Goal: Task Accomplishment & Management: Manage account settings

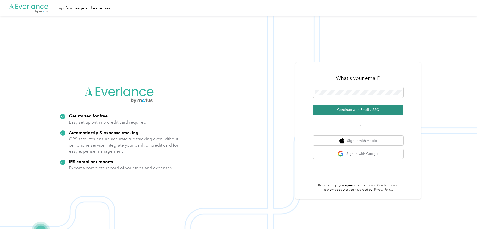
click at [353, 109] on button "Continue with Email / SSO" at bounding box center [358, 110] width 91 height 11
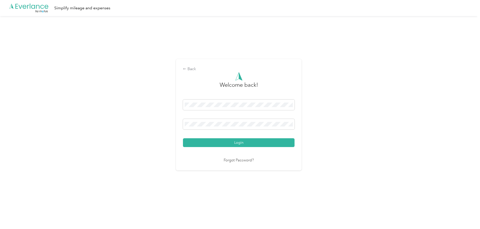
click at [217, 133] on div "Login" at bounding box center [239, 124] width 112 height 48
click at [183, 138] on button "Login" at bounding box center [239, 142] width 112 height 9
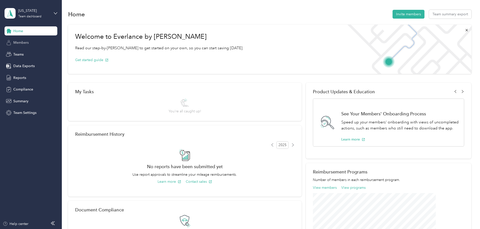
click at [21, 44] on span "Members" at bounding box center [20, 42] width 15 height 5
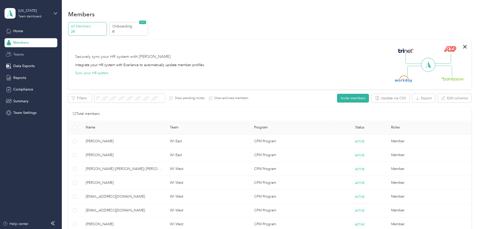
click at [21, 53] on span "Teams" at bounding box center [18, 54] width 10 height 5
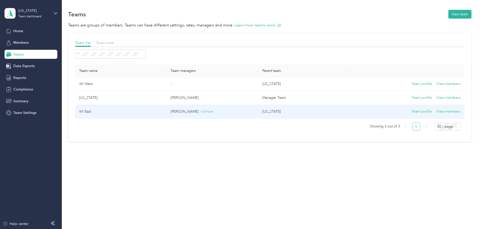
click at [139, 114] on td "WI East" at bounding box center [121, 112] width 92 height 14
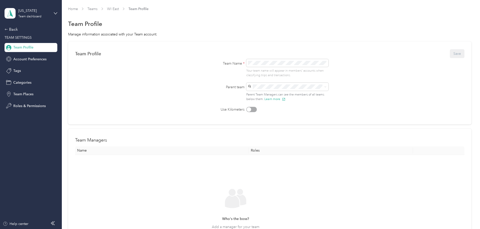
click at [26, 46] on span "Team Profile" at bounding box center [23, 47] width 20 height 5
click at [119, 8] on link "WI East" at bounding box center [113, 9] width 12 height 4
click at [13, 28] on div "Back" at bounding box center [30, 29] width 50 height 6
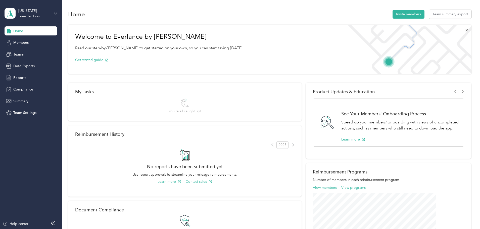
click at [25, 68] on span "Data Exports" at bounding box center [23, 65] width 21 height 5
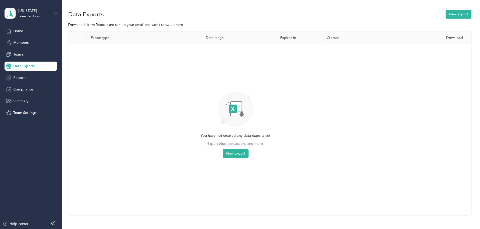
click at [25, 80] on span "Reports" at bounding box center [19, 77] width 13 height 5
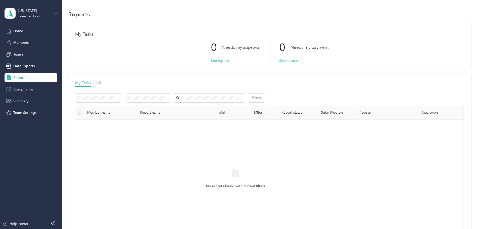
click at [25, 86] on div "Compliance" at bounding box center [31, 89] width 53 height 9
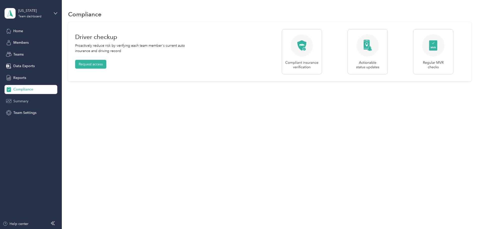
click at [22, 100] on span "Summary" at bounding box center [20, 101] width 15 height 5
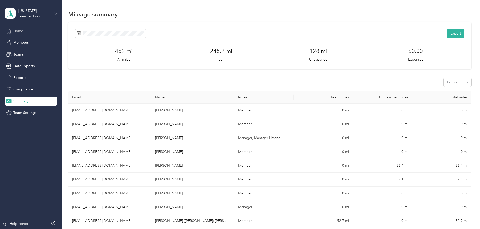
click at [15, 31] on span "Home" at bounding box center [18, 30] width 10 height 5
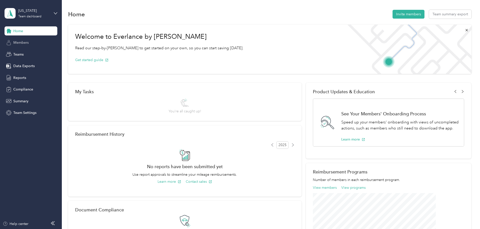
click at [18, 45] on span "Members" at bounding box center [20, 42] width 15 height 5
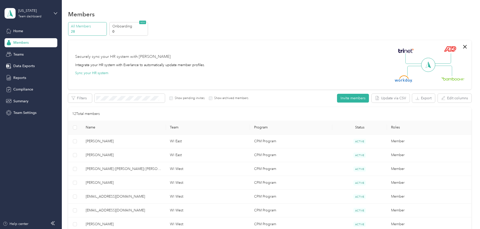
click at [56, 11] on div "Wisconsin Team dashboard" at bounding box center [31, 14] width 53 height 18
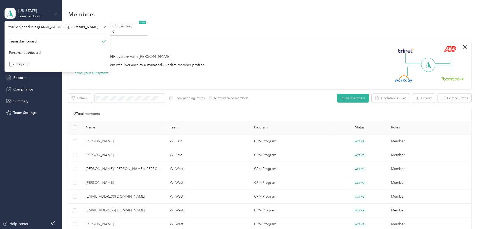
click at [56, 11] on div "Wisconsin Team dashboard" at bounding box center [31, 14] width 53 height 18
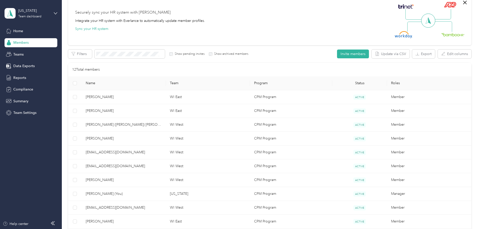
scroll to position [50, 0]
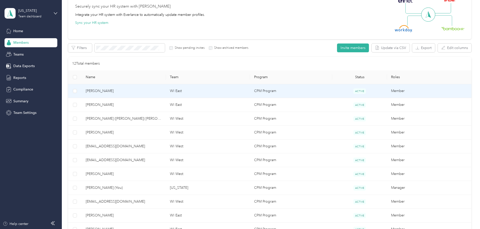
click at [313, 93] on td "CPM Program" at bounding box center [291, 91] width 82 height 14
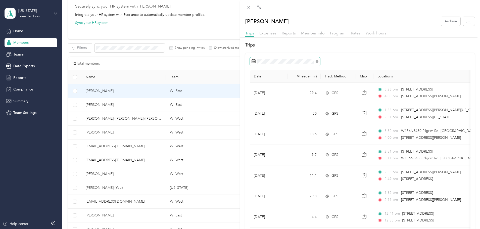
click at [252, 62] on icon at bounding box center [254, 62] width 4 height 4
click at [258, 91] on icon at bounding box center [258, 90] width 5 height 5
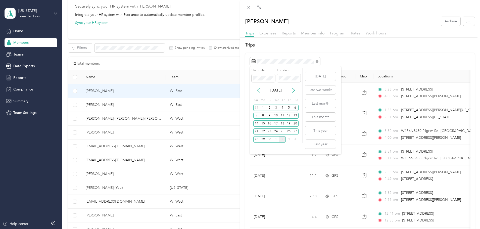
click at [258, 91] on icon at bounding box center [258, 90] width 5 height 5
click at [288, 107] on div "1" at bounding box center [289, 108] width 7 height 6
click at [255, 147] on div "31" at bounding box center [256, 147] width 7 height 6
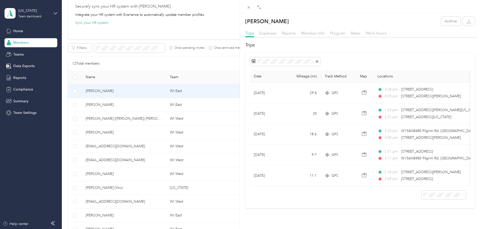
click at [434, 190] on span "100 per load" at bounding box center [431, 189] width 21 height 4
click at [280, 75] on th "Date" at bounding box center [269, 76] width 38 height 13
click at [256, 75] on th "Date" at bounding box center [269, 76] width 38 height 13
click at [329, 50] on div "Trips Date Mileage (mi) Track Method Map Locations Mileage value Purpose Aug 12…" at bounding box center [360, 125] width 240 height 166
click at [336, 58] on div at bounding box center [360, 61] width 221 height 9
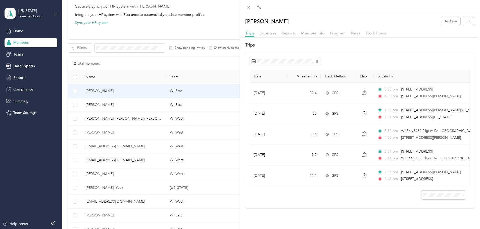
click at [136, 104] on div "Don Kuhl Archive Trips Expenses Reports Member info Program Rates Work hours Tr…" at bounding box center [240, 114] width 480 height 229
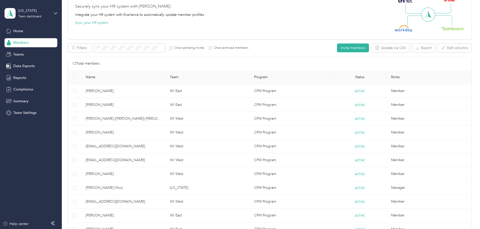
click at [148, 105] on span "[PERSON_NAME]" at bounding box center [124, 105] width 76 height 6
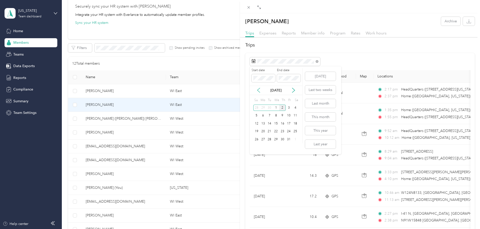
click at [257, 91] on icon at bounding box center [258, 90] width 5 height 5
click at [258, 89] on icon at bounding box center [258, 90] width 5 height 5
click at [288, 109] on div "1" at bounding box center [289, 108] width 7 height 6
click at [254, 147] on div "31" at bounding box center [256, 147] width 7 height 6
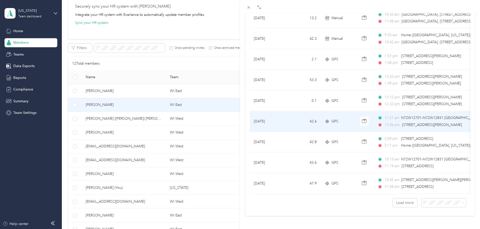
scroll to position [413, 0]
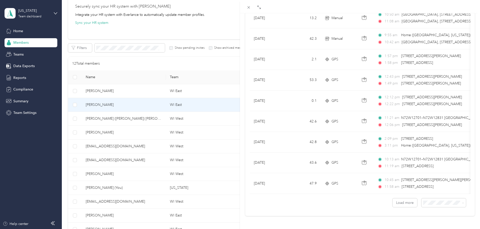
click at [425, 191] on div "100 per load" at bounding box center [439, 189] width 37 height 5
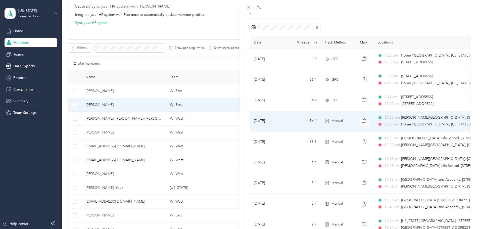
scroll to position [26, 0]
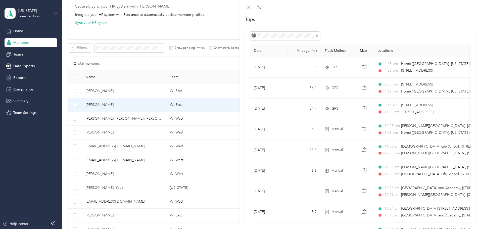
click at [162, 121] on div "Aniya Toles Archive Trips Expenses Reports Member info Program Rates Work hours…" at bounding box center [240, 114] width 480 height 229
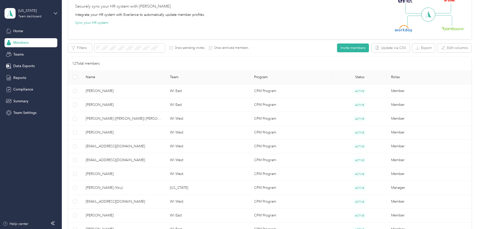
scroll to position [24, 0]
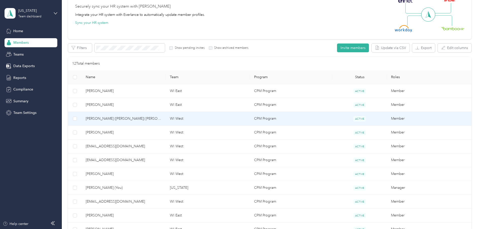
click at [162, 120] on span "[PERSON_NAME] ([PERSON_NAME]) [PERSON_NAME]" at bounding box center [124, 119] width 76 height 6
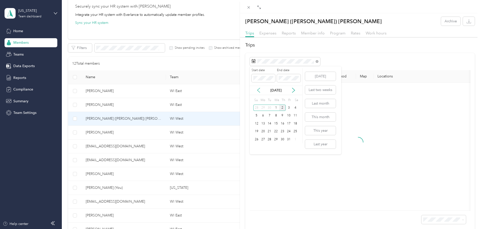
click at [258, 91] on icon at bounding box center [258, 90] width 3 height 5
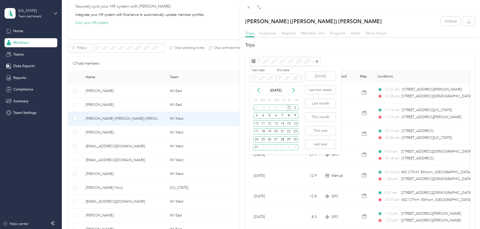
click at [290, 108] on div "1" at bounding box center [289, 108] width 7 height 6
click at [257, 149] on div "31" at bounding box center [256, 147] width 7 height 6
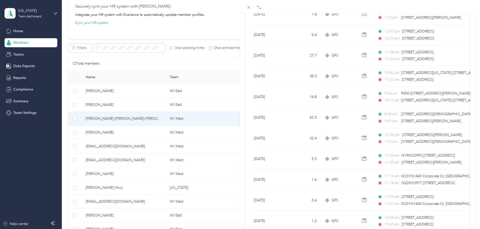
scroll to position [413, 0]
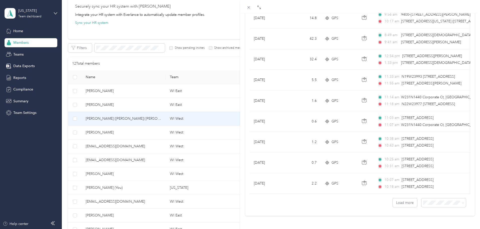
click at [435, 191] on li "100 per load" at bounding box center [440, 188] width 45 height 9
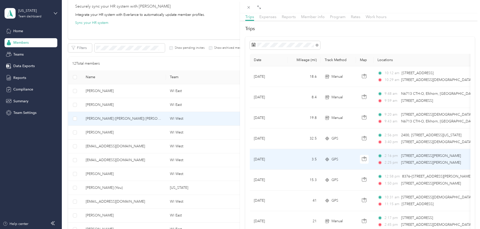
scroll to position [15, 0]
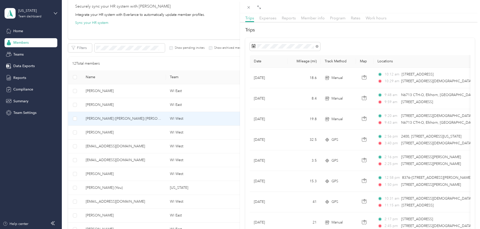
click at [136, 133] on div "Cassandra (Cassi) Kasulke Archive Trips Expenses Reports Member info Program Ra…" at bounding box center [240, 114] width 480 height 229
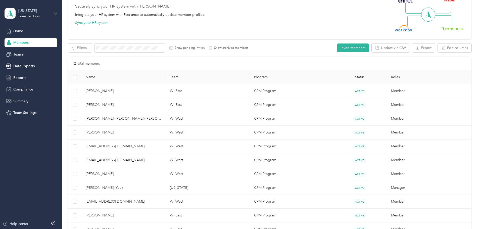
click at [136, 229] on div "Drag to resize Click to close Cassandra (Cassi) Kasulke Archive Trips Expenses …" at bounding box center [239, 229] width 478 height 0
click at [144, 133] on span "[PERSON_NAME]" at bounding box center [124, 133] width 76 height 6
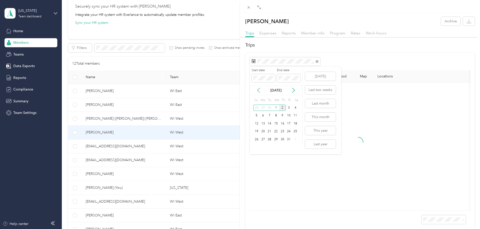
click at [258, 92] on icon at bounding box center [258, 90] width 5 height 5
click at [289, 107] on div "1" at bounding box center [289, 108] width 7 height 6
click at [259, 148] on div "31" at bounding box center [256, 147] width 7 height 6
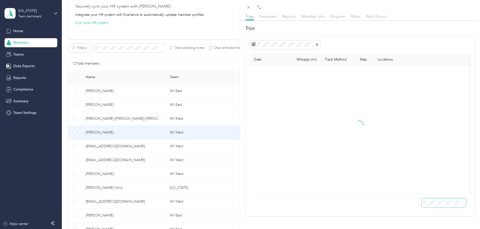
click at [437, 201] on span at bounding box center [444, 202] width 45 height 9
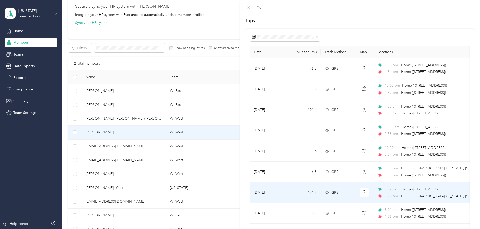
click at [433, 198] on span "HQ ([GEOGRAPHIC_DATA][US_STATE], [STREET_ADDRESS])" at bounding box center [442, 196] width 82 height 6
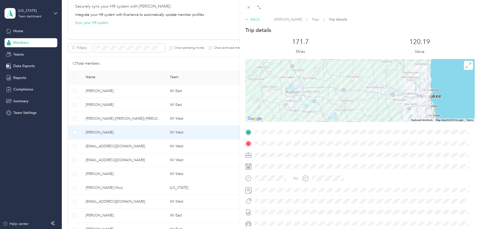
click at [254, 21] on div "BACK" at bounding box center [252, 19] width 15 height 5
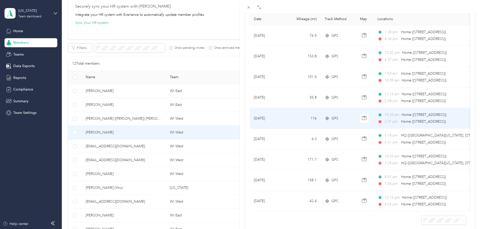
scroll to position [82, 0]
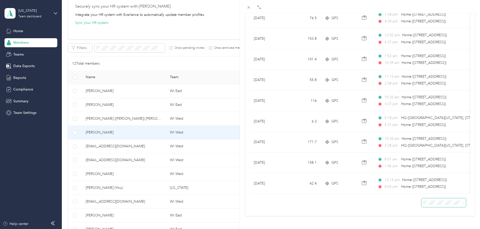
click at [439, 202] on span at bounding box center [444, 202] width 45 height 9
click at [426, 190] on span "100 per load" at bounding box center [431, 190] width 21 height 4
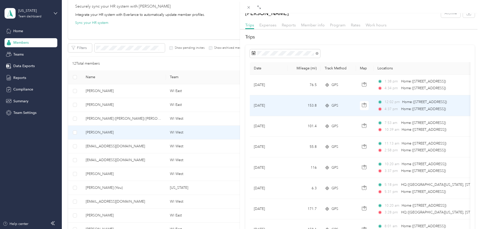
scroll to position [7, 0]
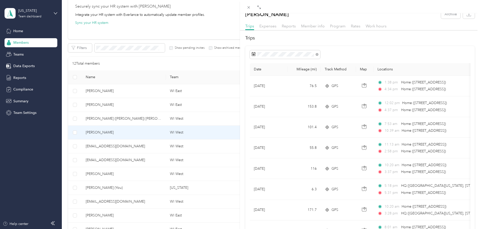
click at [157, 148] on div "Natalie Brown Archive Trips Expenses Reports Member info Program Rates Work hou…" at bounding box center [240, 114] width 480 height 229
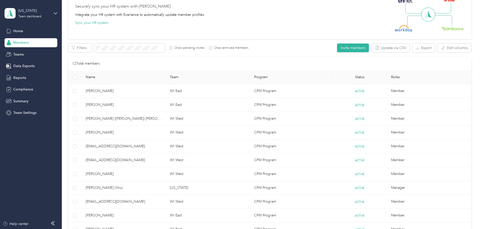
click at [157, 229] on div "Drag to resize Click to close Natalie Brown Archive Trips Expenses Reports Memb…" at bounding box center [239, 229] width 478 height 0
click at [159, 147] on span "[EMAIL_ADDRESS][DOMAIN_NAME]" at bounding box center [124, 147] width 76 height 6
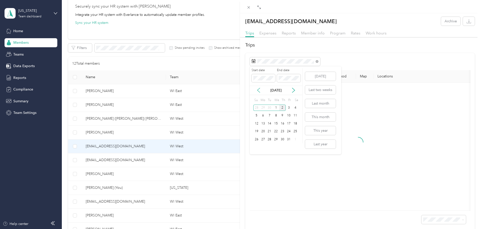
click at [259, 90] on icon at bounding box center [258, 90] width 5 height 5
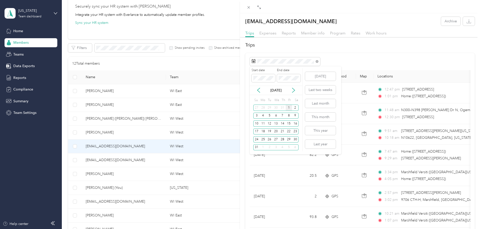
click at [288, 108] on div "1" at bounding box center [289, 108] width 7 height 6
click at [256, 148] on div "31" at bounding box center [256, 147] width 7 height 6
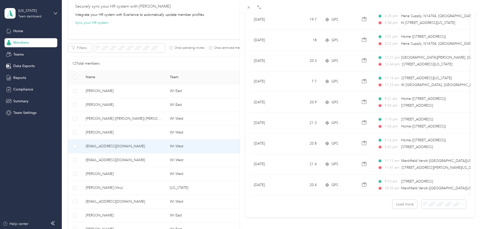
scroll to position [413, 0]
click at [440, 198] on span at bounding box center [444, 202] width 45 height 9
click at [434, 191] on li "100 per load" at bounding box center [440, 188] width 45 height 9
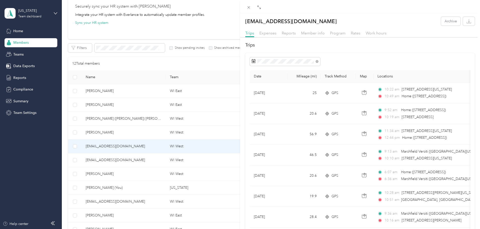
click at [168, 161] on div "ehennes@versiti.org Archive Trips Expenses Reports Member info Program Rates Wo…" at bounding box center [240, 114] width 480 height 229
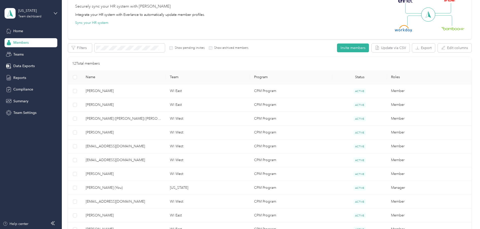
click at [168, 229] on div "Drag to resize Click to close [EMAIL_ADDRESS][DOMAIN_NAME] Archive Trips Expens…" at bounding box center [239, 229] width 478 height 0
click at [162, 161] on span "[EMAIL_ADDRESS][DOMAIN_NAME]" at bounding box center [124, 160] width 76 height 6
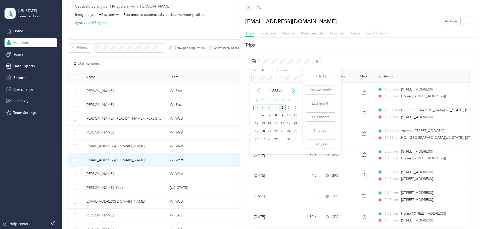
click at [258, 91] on icon at bounding box center [258, 90] width 5 height 5
click at [288, 108] on div "1" at bounding box center [289, 108] width 7 height 6
click at [258, 148] on div "31" at bounding box center [256, 147] width 7 height 6
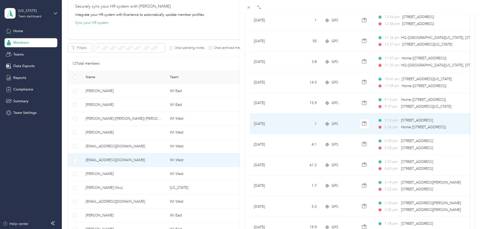
scroll to position [413, 0]
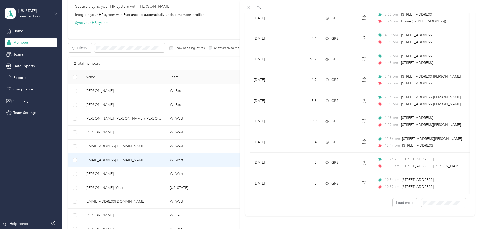
click at [430, 191] on div "100 per load" at bounding box center [439, 189] width 37 height 5
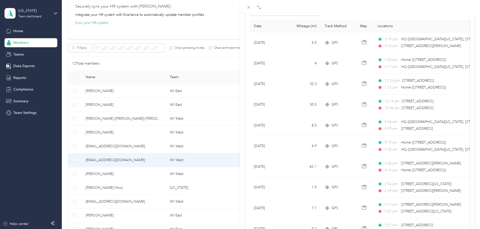
scroll to position [75, 0]
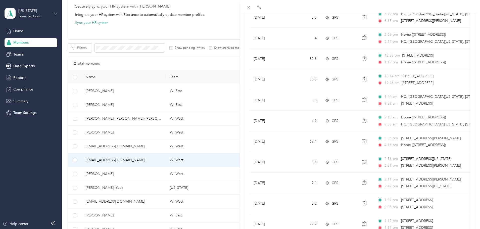
click at [141, 176] on div "ammiller3@versiti.org Archive Trips Expenses Reports Member info Program Rates …" at bounding box center [240, 114] width 480 height 229
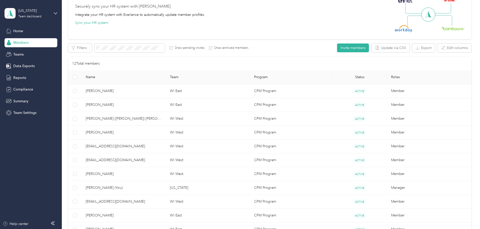
click at [141, 229] on div "Drag to resize Click to close ammiller3@versiti.org Archive Trips Expenses Repo…" at bounding box center [239, 229] width 478 height 0
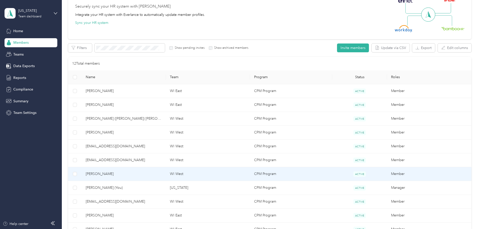
click at [157, 174] on span "[PERSON_NAME]" at bounding box center [124, 174] width 76 height 6
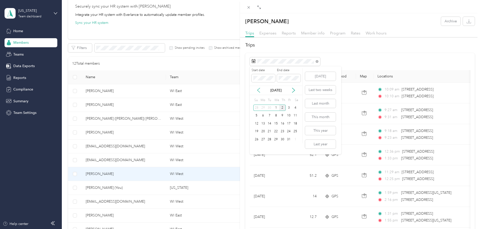
click at [259, 91] on icon at bounding box center [258, 90] width 5 height 5
click at [287, 106] on div "1" at bounding box center [289, 108] width 7 height 6
click at [256, 145] on div "31" at bounding box center [256, 147] width 7 height 6
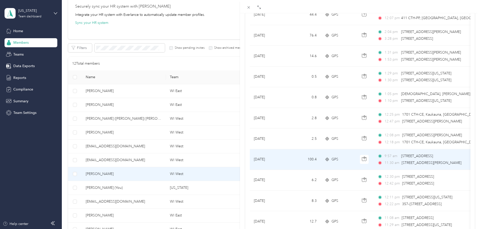
scroll to position [413, 0]
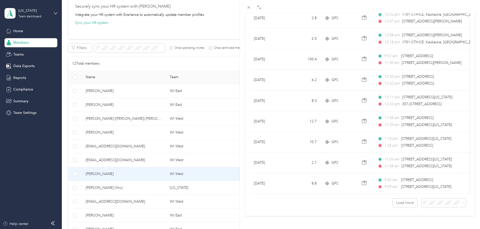
click at [434, 189] on span "100 per load" at bounding box center [431, 190] width 21 height 4
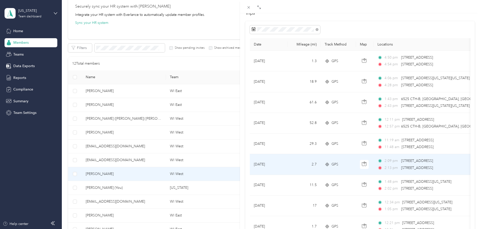
scroll to position [31, 0]
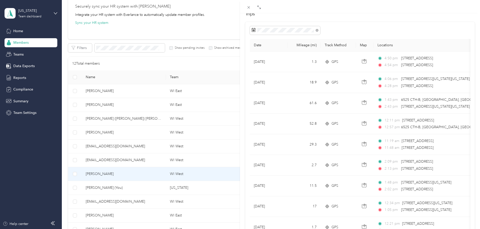
click at [161, 205] on div "Hannah White Archive Trips Expenses Reports Member info Program Rates Work hour…" at bounding box center [240, 114] width 480 height 229
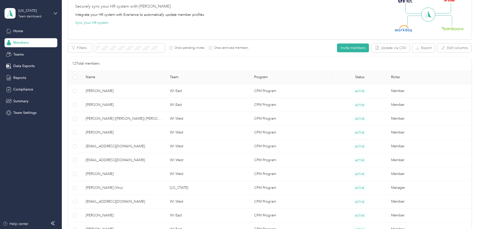
scroll to position [24, 0]
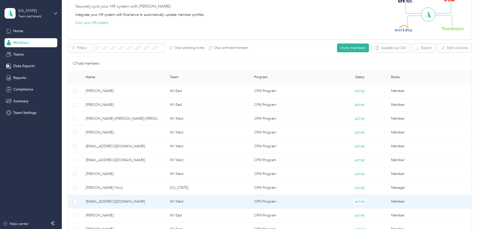
click at [159, 202] on span "[EMAIL_ADDRESS][DOMAIN_NAME]" at bounding box center [124, 202] width 76 height 6
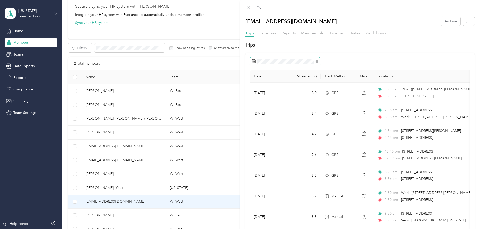
click at [287, 64] on span at bounding box center [285, 61] width 70 height 9
click at [258, 91] on icon at bounding box center [258, 90] width 3 height 5
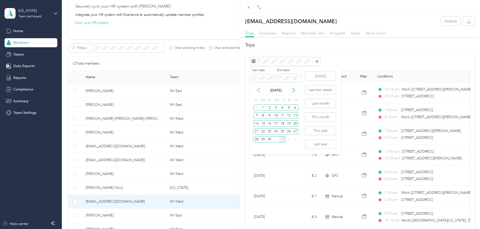
click at [258, 91] on icon at bounding box center [258, 90] width 3 height 5
click at [289, 108] on div "1" at bounding box center [289, 108] width 7 height 6
click at [256, 147] on div "31" at bounding box center [256, 147] width 7 height 6
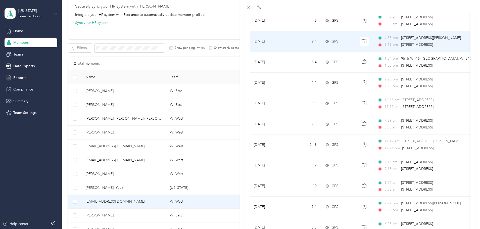
scroll to position [413, 0]
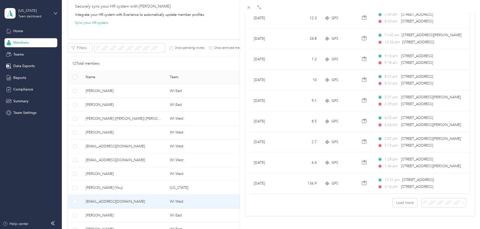
click at [428, 190] on div "100 per load" at bounding box center [439, 187] width 37 height 5
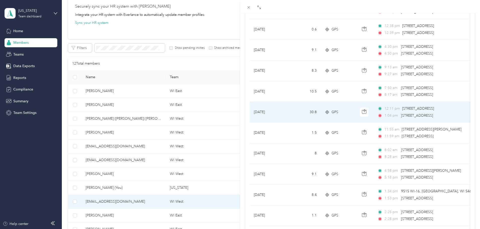
scroll to position [176, 0]
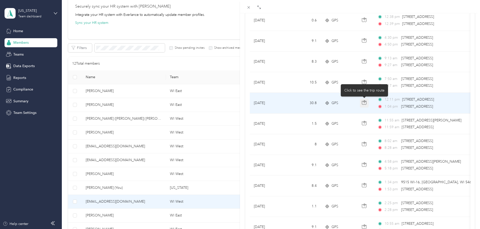
click at [364, 103] on icon "button" at bounding box center [364, 102] width 5 height 5
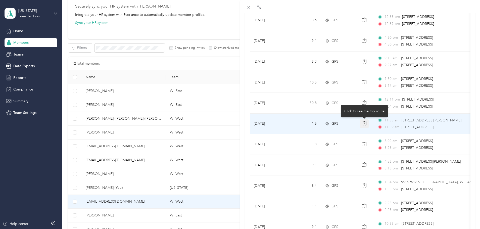
click at [364, 123] on icon "button" at bounding box center [364, 123] width 5 height 5
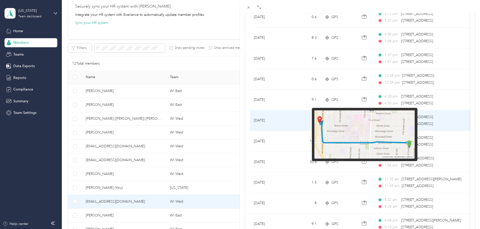
scroll to position [101, 0]
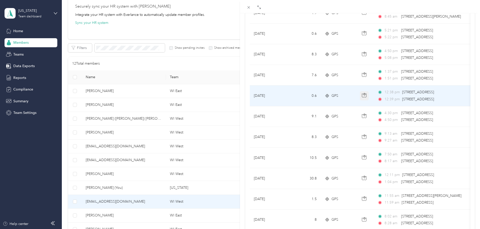
click at [366, 99] on button "button" at bounding box center [364, 95] width 9 height 9
click at [344, 98] on div "GPS" at bounding box center [338, 96] width 27 height 6
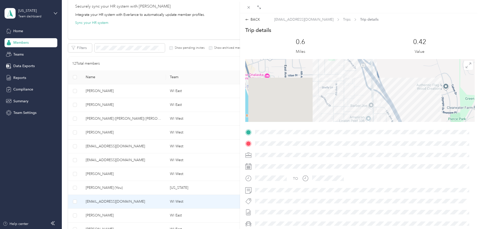
click at [250, 17] on div "BACK gbowers@versiti.org Trips Trip details Trip details This trip cannot be ed…" at bounding box center [360, 131] width 240 height 237
click at [251, 18] on div "BACK" at bounding box center [252, 19] width 15 height 5
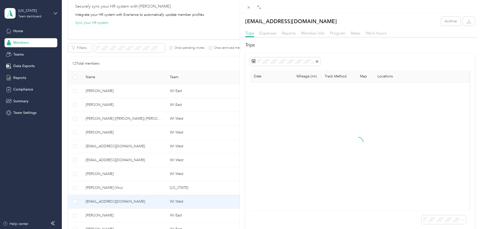
click at [153, 217] on div "gbowers@versiti.org Archive Trips Expenses Reports Member info Program Rates Wo…" at bounding box center [240, 114] width 480 height 229
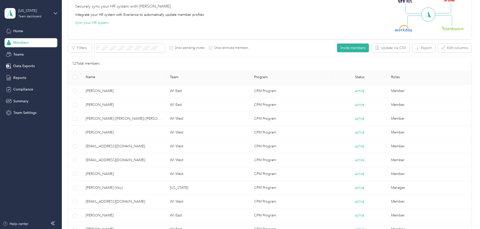
click at [153, 229] on div "Drag to resize Click to close gbowers@versiti.org Archive Trips Expenses Report…" at bounding box center [239, 229] width 478 height 0
click at [153, 217] on span "[PERSON_NAME]" at bounding box center [124, 216] width 76 height 6
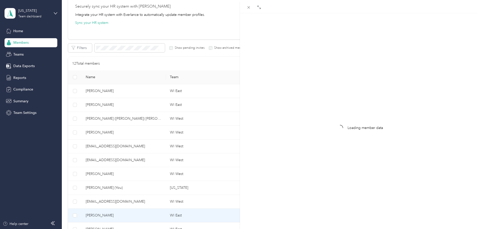
click at [344, 132] on div "Loading member data" at bounding box center [360, 127] width 240 height 229
click at [158, 216] on div "Loading member data" at bounding box center [240, 114] width 480 height 229
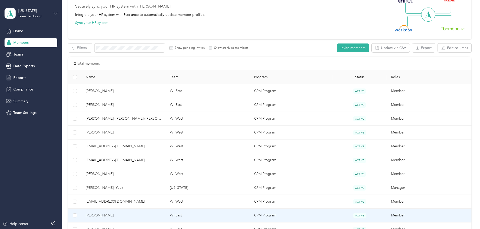
click at [156, 215] on span "[PERSON_NAME]" at bounding box center [124, 216] width 76 height 6
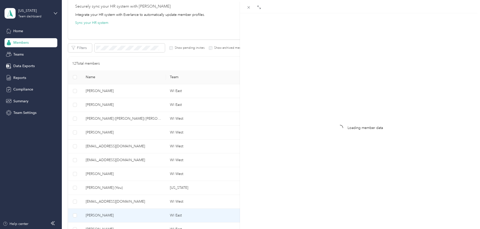
click at [159, 217] on div "Loading member data" at bounding box center [240, 114] width 480 height 229
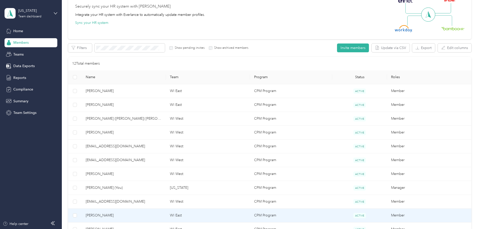
click at [156, 211] on td "[PERSON_NAME]" at bounding box center [124, 216] width 84 height 14
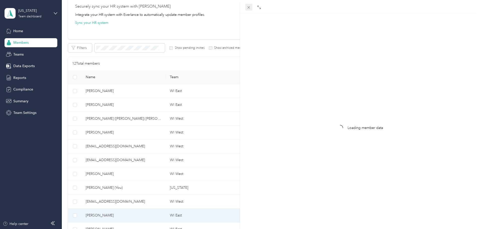
click at [249, 7] on icon at bounding box center [249, 7] width 3 height 3
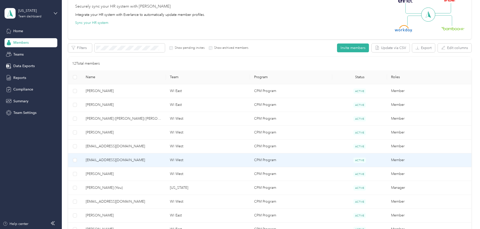
click at [162, 160] on span "[EMAIL_ADDRESS][DOMAIN_NAME]" at bounding box center [124, 160] width 76 height 6
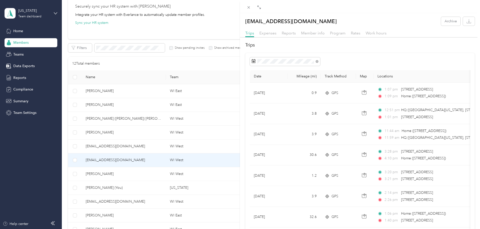
click at [23, 41] on div "[EMAIL_ADDRESS][DOMAIN_NAME] Archive Trips Expenses Reports Member info Program…" at bounding box center [240, 114] width 480 height 229
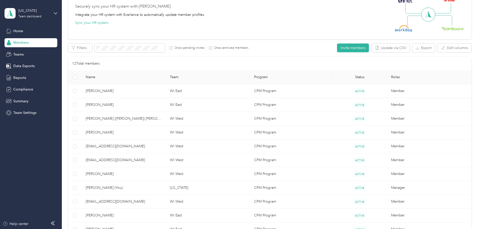
click at [25, 43] on span "Members" at bounding box center [20, 42] width 15 height 5
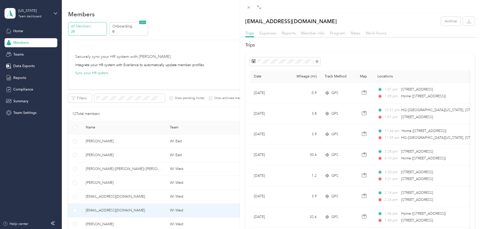
drag, startPoint x: 80, startPoint y: 149, endPoint x: 87, endPoint y: 149, distance: 7.3
click at [79, 149] on div "[EMAIL_ADDRESS][DOMAIN_NAME] Archive Trips Expenses Reports Member info Program…" at bounding box center [240, 114] width 480 height 229
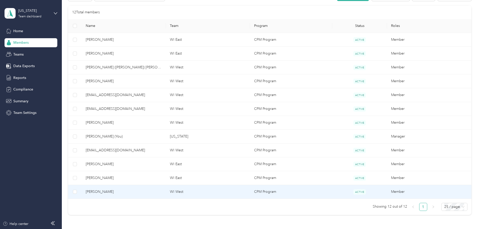
scroll to position [94, 0]
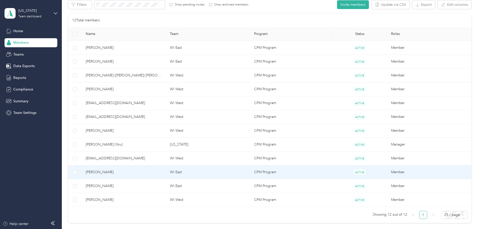
click at [153, 172] on span "[PERSON_NAME]" at bounding box center [124, 172] width 76 height 6
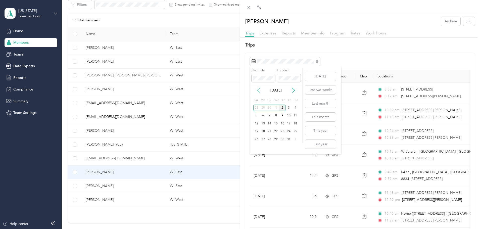
click at [260, 91] on icon at bounding box center [258, 90] width 5 height 5
click at [288, 108] on div "1" at bounding box center [289, 108] width 7 height 6
click at [256, 148] on div "31" at bounding box center [256, 147] width 7 height 6
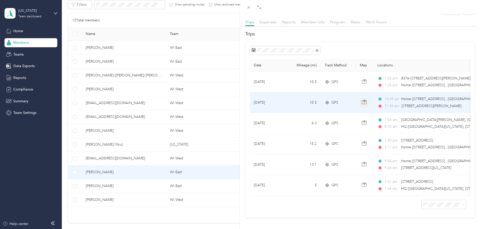
scroll to position [20, 0]
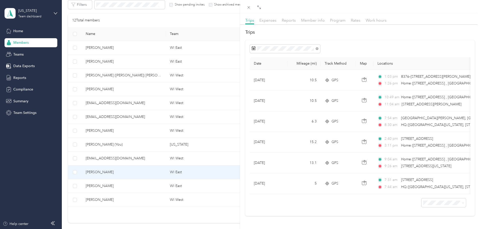
click at [428, 191] on span "100 per load" at bounding box center [431, 189] width 21 height 4
click at [159, 188] on div "Jaleesa Lucas Archive Trips Expenses Reports Member info Program Rates Work hou…" at bounding box center [240, 114] width 480 height 229
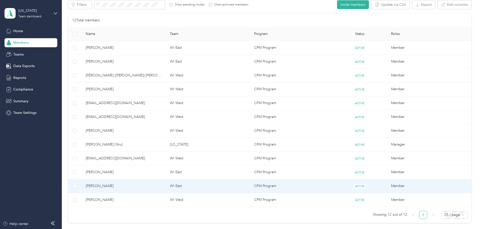
click at [153, 190] on td "[PERSON_NAME]" at bounding box center [124, 186] width 84 height 14
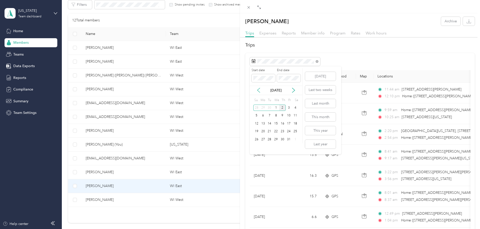
click at [257, 90] on icon at bounding box center [258, 90] width 5 height 5
click at [286, 108] on div "1" at bounding box center [289, 108] width 7 height 6
click at [257, 148] on div "31" at bounding box center [256, 147] width 7 height 6
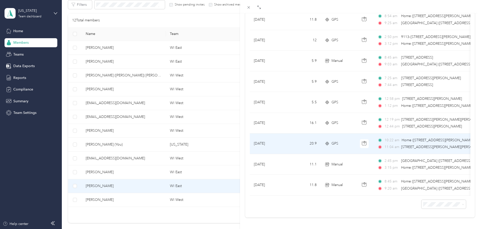
scroll to position [186, 0]
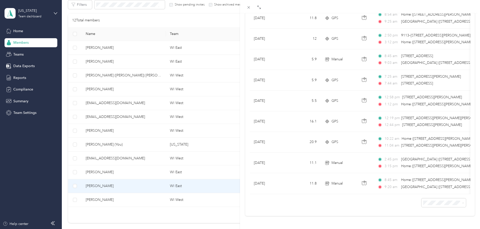
click at [432, 190] on span "100 per load" at bounding box center [431, 190] width 21 height 4
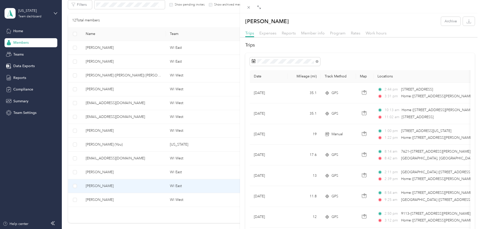
click at [168, 199] on div "Mara Braovac Archive Trips Expenses Reports Member info Program Rates Work hour…" at bounding box center [240, 114] width 480 height 229
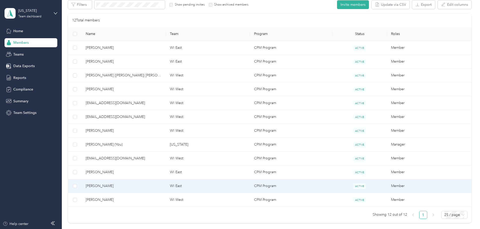
click at [168, 199] on div at bounding box center [240, 114] width 480 height 229
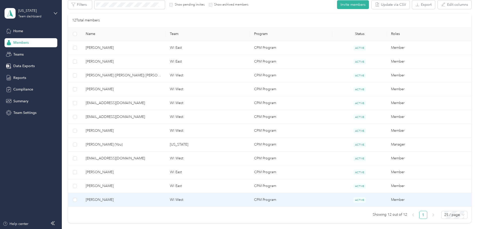
click at [162, 200] on span "[PERSON_NAME]" at bounding box center [124, 200] width 76 height 6
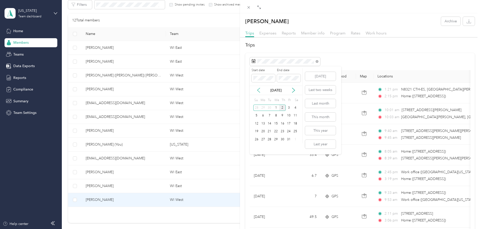
click at [260, 91] on icon at bounding box center [258, 90] width 5 height 5
click at [291, 108] on div "1" at bounding box center [289, 108] width 7 height 6
click at [255, 146] on div "31" at bounding box center [256, 147] width 7 height 6
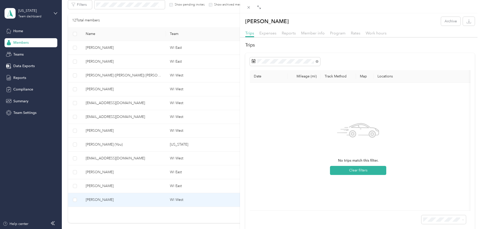
click at [333, 61] on div at bounding box center [360, 61] width 221 height 9
click at [144, 50] on div "Pam Tankovitch Archive Trips Expenses Reports Member info Program Rates Work ho…" at bounding box center [240, 114] width 480 height 229
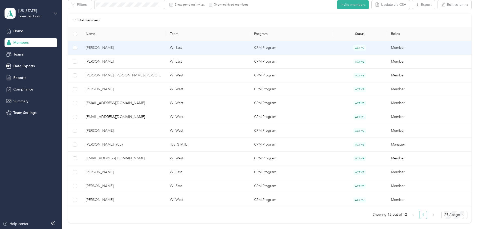
click at [152, 52] on td "[PERSON_NAME]" at bounding box center [124, 48] width 84 height 14
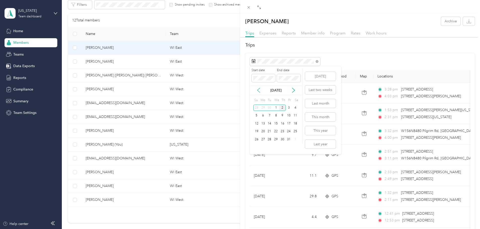
click at [260, 92] on icon at bounding box center [258, 90] width 5 height 5
click at [263, 108] on div "1" at bounding box center [263, 108] width 7 height 6
click at [269, 139] on div "30" at bounding box center [269, 139] width 7 height 6
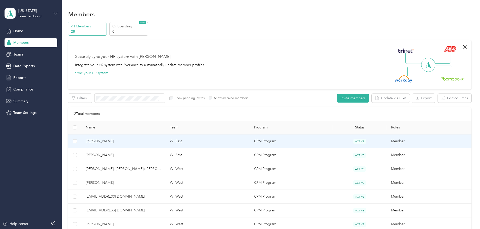
click at [159, 141] on span "[PERSON_NAME]" at bounding box center [124, 142] width 76 height 6
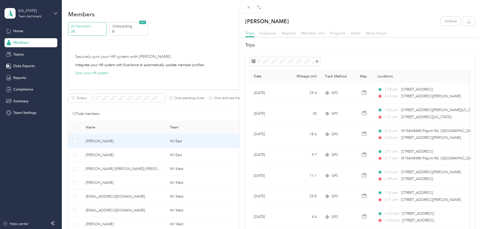
click at [150, 170] on div "[PERSON_NAME] Archive Trips Expenses Reports Member info Program Rates Work hou…" at bounding box center [240, 114] width 480 height 229
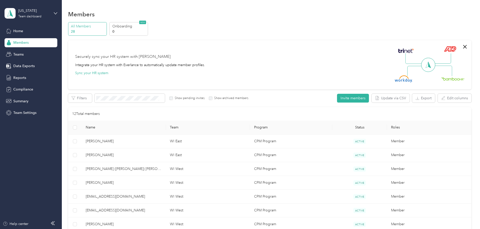
click at [183, 167] on div at bounding box center [240, 114] width 480 height 229
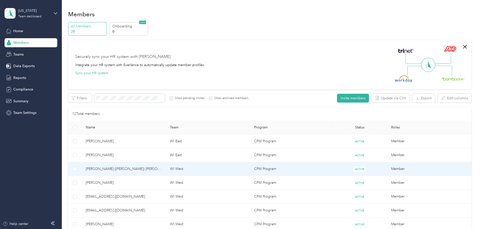
click at [166, 172] on td "[PERSON_NAME] ([PERSON_NAME]) [PERSON_NAME]" at bounding box center [124, 169] width 84 height 14
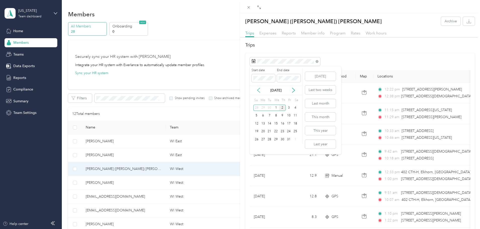
click at [257, 91] on icon at bounding box center [258, 90] width 5 height 5
click at [294, 90] on icon at bounding box center [293, 90] width 3 height 5
click at [263, 108] on div "1" at bounding box center [263, 108] width 7 height 6
click at [273, 140] on div "1" at bounding box center [276, 139] width 7 height 6
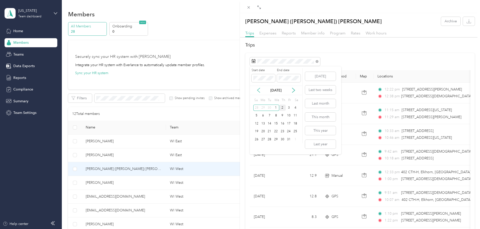
click at [257, 89] on icon at bounding box center [258, 90] width 5 height 5
click at [272, 139] on div "30" at bounding box center [269, 139] width 7 height 6
click at [262, 107] on div "1" at bounding box center [263, 108] width 7 height 6
click at [267, 108] on div "2" at bounding box center [269, 108] width 7 height 6
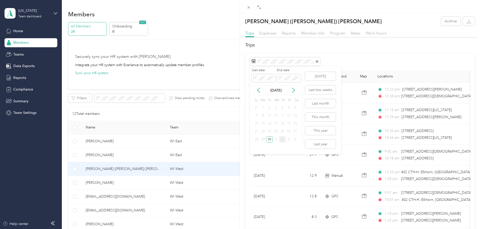
click at [261, 107] on div "1" at bounding box center [263, 108] width 7 height 6
click at [263, 107] on div "1" at bounding box center [263, 108] width 7 height 6
click at [260, 89] on icon at bounding box center [258, 90] width 5 height 5
click at [293, 89] on icon at bounding box center [293, 90] width 5 height 5
click at [251, 77] on div "Start date End date" at bounding box center [276, 77] width 53 height 18
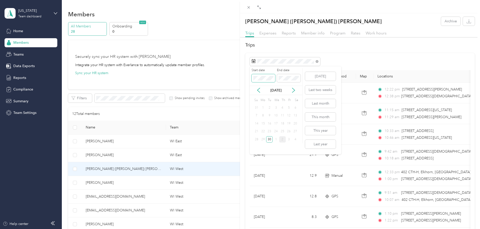
click at [260, 81] on span at bounding box center [264, 78] width 24 height 8
click at [282, 140] on div "30" at bounding box center [282, 139] width 7 height 6
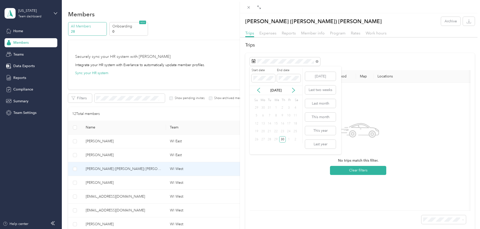
click at [278, 109] on div "1" at bounding box center [276, 108] width 7 height 6
click at [276, 107] on div "1" at bounding box center [276, 108] width 7 height 6
click at [259, 90] on icon at bounding box center [258, 90] width 5 height 5
click at [292, 90] on icon at bounding box center [293, 90] width 5 height 5
click at [411, 115] on div "No trips match this filter. Clear filters" at bounding box center [358, 147] width 209 height 120
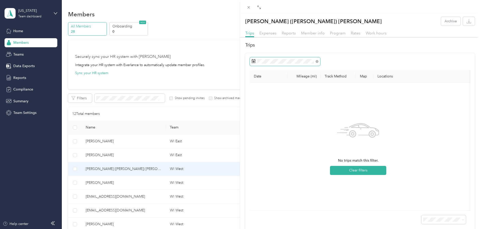
click at [315, 59] on span at bounding box center [285, 61] width 70 height 9
click at [317, 62] on icon at bounding box center [317, 61] width 3 height 3
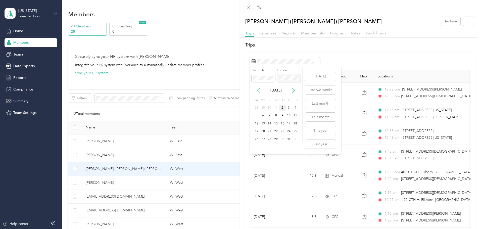
click at [259, 90] on icon at bounding box center [258, 90] width 5 height 5
click at [264, 109] on div "1" at bounding box center [263, 108] width 7 height 6
click at [271, 141] on div "30" at bounding box center [269, 139] width 7 height 6
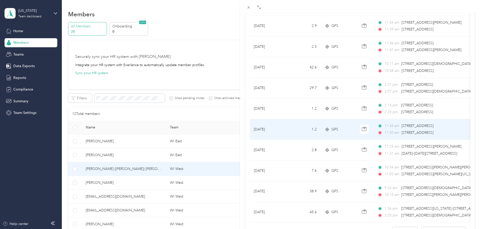
scroll to position [413, 0]
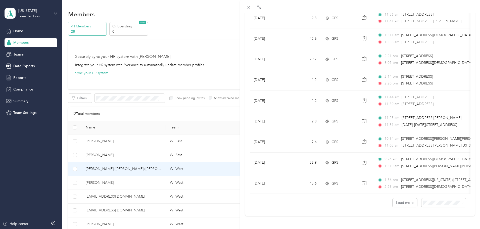
click at [436, 191] on li "100 per load" at bounding box center [440, 189] width 45 height 9
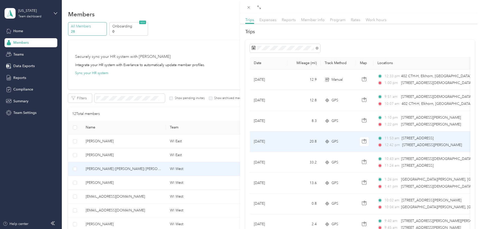
scroll to position [25, 0]
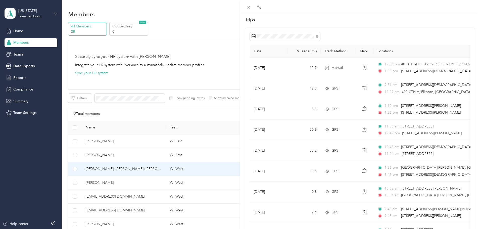
click at [125, 182] on div "[PERSON_NAME] ([PERSON_NAME]) [PERSON_NAME] Archive Trips Expenses Reports Memb…" at bounding box center [240, 114] width 480 height 229
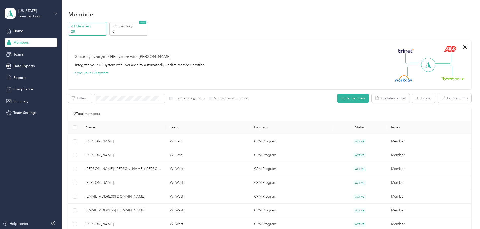
scroll to position [24, 0]
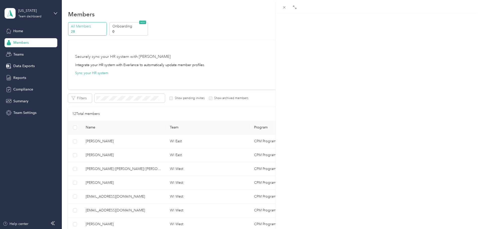
click at [125, 182] on div at bounding box center [240, 114] width 480 height 229
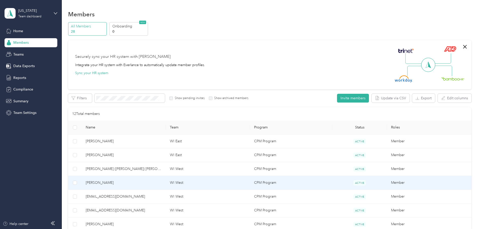
click at [128, 182] on span "[PERSON_NAME]" at bounding box center [124, 183] width 76 height 6
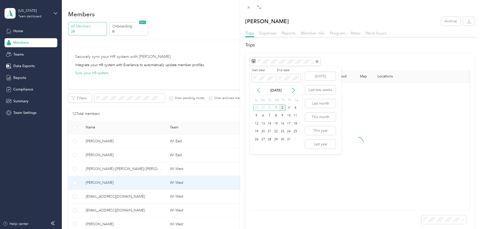
click at [260, 90] on icon at bounding box center [258, 90] width 5 height 5
click at [264, 108] on div "1" at bounding box center [263, 108] width 7 height 6
click at [270, 141] on div "30" at bounding box center [269, 139] width 7 height 6
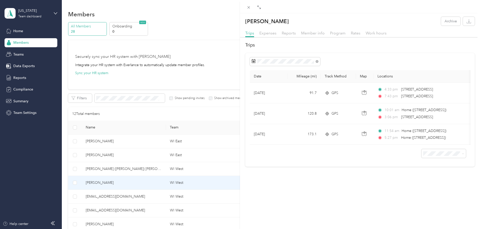
click at [432, 229] on div "Drag to resize Click to close [PERSON_NAME] Archive Trips Expenses Reports Memb…" at bounding box center [239, 229] width 478 height 0
click at [429, 184] on span "100 per load" at bounding box center [431, 184] width 21 height 4
click at [148, 172] on div "[PERSON_NAME] Archive Trips Expenses Reports Member info Program Rates Work hou…" at bounding box center [240, 114] width 480 height 229
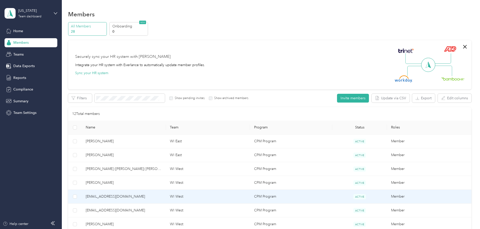
click at [152, 200] on td "[EMAIL_ADDRESS][DOMAIN_NAME]" at bounding box center [124, 197] width 84 height 14
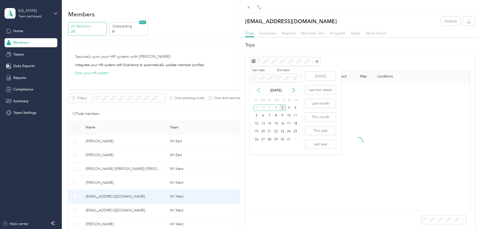
click at [258, 90] on icon at bounding box center [258, 90] width 5 height 5
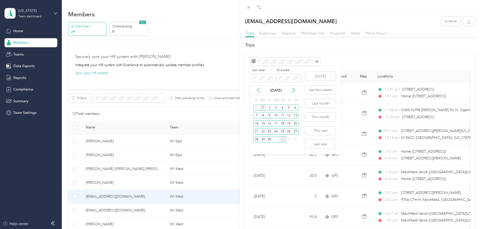
click at [264, 108] on div "1" at bounding box center [263, 108] width 7 height 6
click at [271, 141] on div "30" at bounding box center [269, 139] width 7 height 6
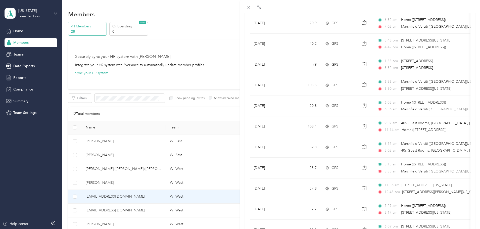
scroll to position [413, 0]
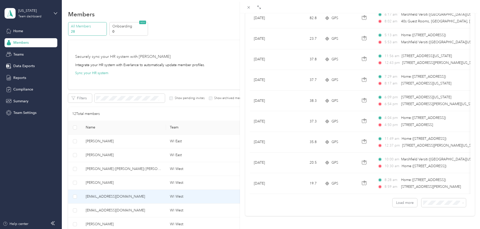
click at [436, 191] on li "100 per load" at bounding box center [440, 189] width 45 height 9
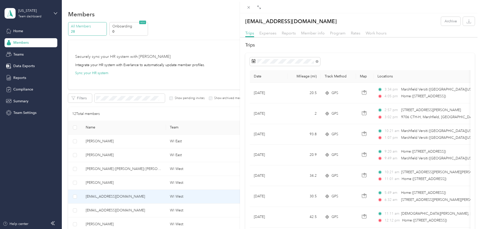
click at [151, 213] on div "[EMAIL_ADDRESS][DOMAIN_NAME] Archive Trips Expenses Reports Member info Program…" at bounding box center [240, 114] width 480 height 229
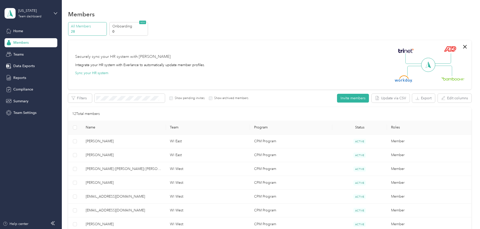
click at [152, 229] on div "Drag to resize Click to close [EMAIL_ADDRESS][DOMAIN_NAME] Archive Trips Expens…" at bounding box center [239, 229] width 478 height 0
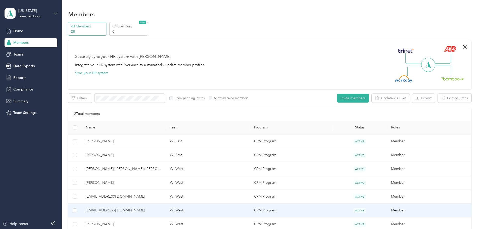
click at [156, 211] on span "[EMAIL_ADDRESS][DOMAIN_NAME]" at bounding box center [124, 211] width 76 height 6
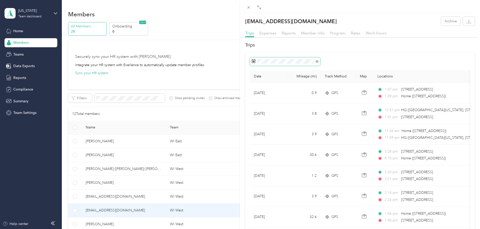
click at [288, 65] on span at bounding box center [285, 61] width 70 height 9
click at [259, 91] on icon at bounding box center [258, 90] width 5 height 5
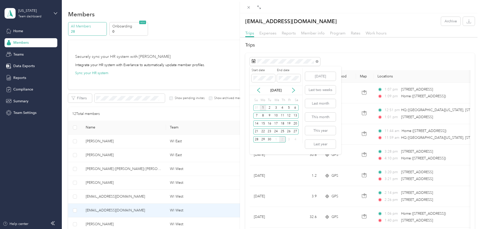
click at [264, 107] on div "1" at bounding box center [263, 108] width 7 height 6
click at [270, 140] on div "30" at bounding box center [269, 139] width 7 height 6
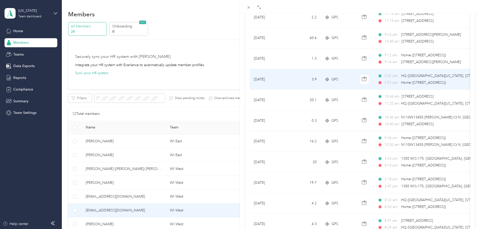
scroll to position [413, 0]
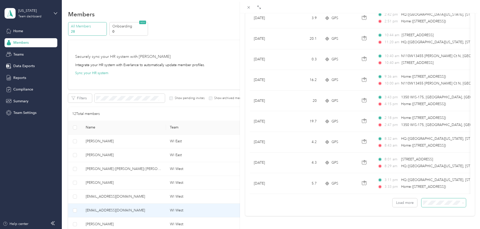
click at [433, 198] on span at bounding box center [444, 202] width 45 height 9
click at [433, 192] on li "100 per load" at bounding box center [440, 189] width 45 height 9
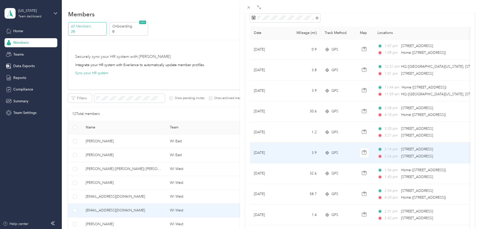
scroll to position [32, 0]
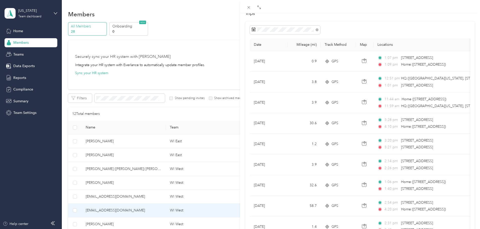
click at [136, 212] on div "[EMAIL_ADDRESS][DOMAIN_NAME] Archive Trips Expenses Reports Member info Program…" at bounding box center [240, 114] width 480 height 229
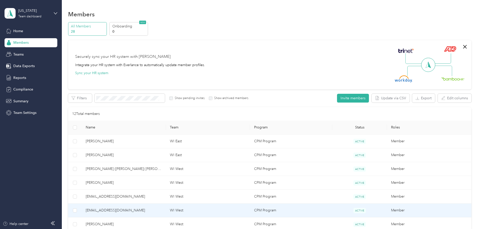
scroll to position [24, 0]
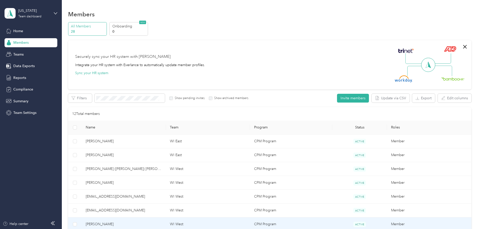
click at [136, 226] on span "[PERSON_NAME]" at bounding box center [124, 225] width 76 height 6
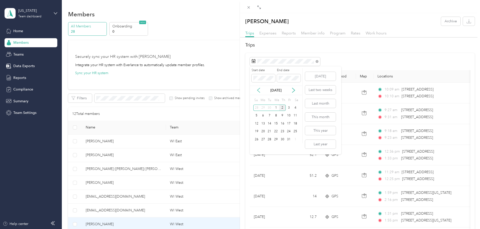
click at [259, 90] on icon at bounding box center [258, 90] width 5 height 5
click at [263, 108] on div "1" at bounding box center [263, 108] width 7 height 6
click at [269, 141] on div "30" at bounding box center [269, 139] width 7 height 6
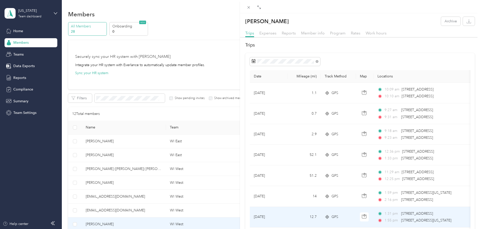
click at [433, 214] on span "[STREET_ADDRESS]" at bounding box center [417, 213] width 32 height 4
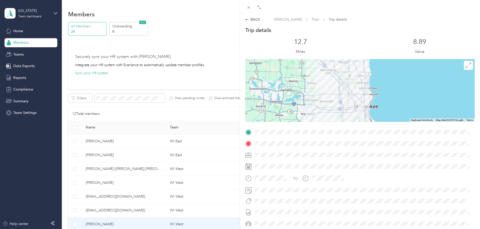
click at [251, 16] on div "BACK [PERSON_NAME] Trips Trip details Trip details This trip cannot be edited b…" at bounding box center [360, 131] width 240 height 237
click at [252, 20] on div "BACK" at bounding box center [252, 19] width 15 height 5
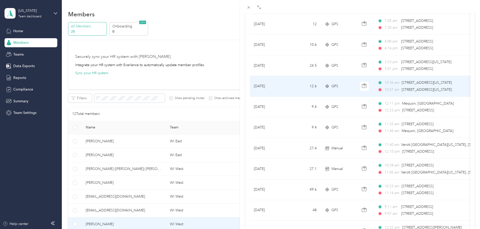
scroll to position [413, 0]
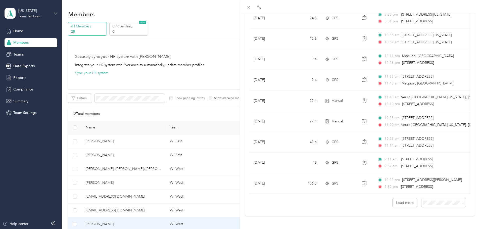
click at [425, 192] on li "100 per load" at bounding box center [440, 189] width 45 height 9
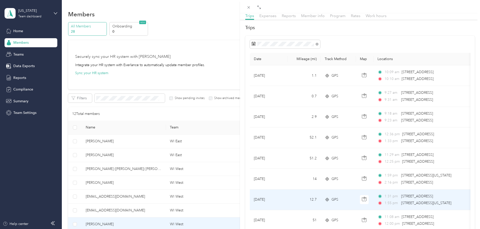
scroll to position [5, 0]
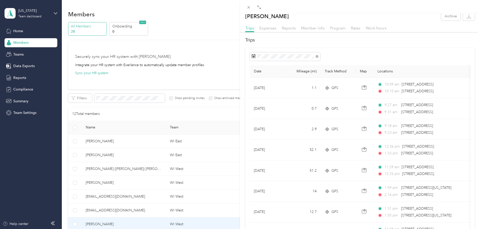
click at [92, 195] on div "[PERSON_NAME] Archive Trips Expenses Reports Member info Program Rates Work hou…" at bounding box center [240, 114] width 480 height 229
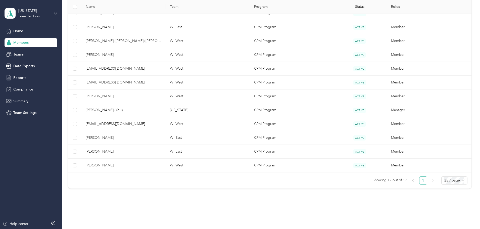
scroll to position [144, 0]
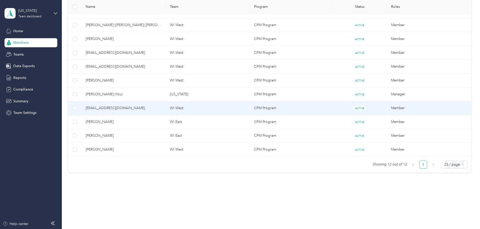
click at [128, 110] on span "[EMAIL_ADDRESS][DOMAIN_NAME]" at bounding box center [124, 108] width 76 height 6
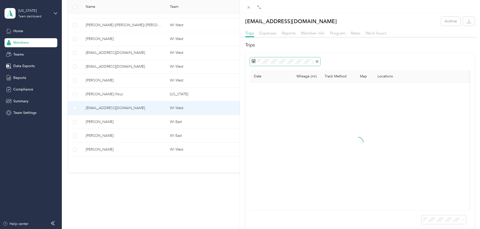
click at [276, 58] on span at bounding box center [285, 61] width 70 height 9
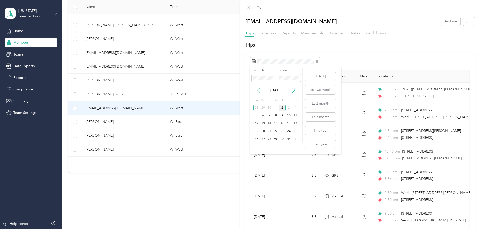
click at [260, 88] on icon at bounding box center [258, 90] width 5 height 5
click at [265, 108] on div "1" at bounding box center [263, 108] width 7 height 6
click at [271, 137] on div "30" at bounding box center [269, 139] width 7 height 6
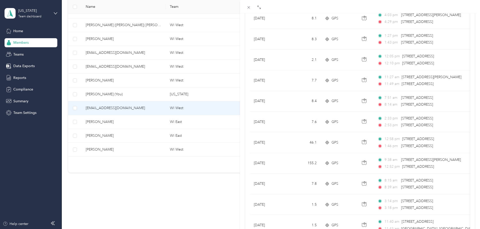
scroll to position [413, 0]
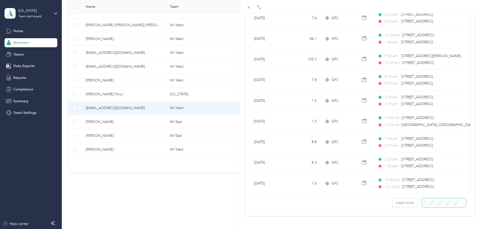
click at [430, 198] on span at bounding box center [444, 202] width 45 height 9
click at [430, 191] on span "100 per load" at bounding box center [431, 189] width 21 height 4
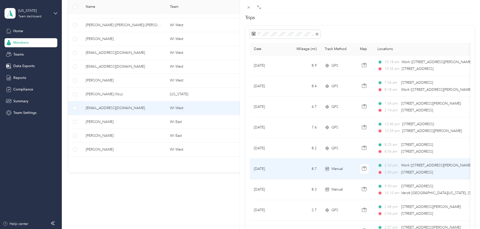
scroll to position [18, 0]
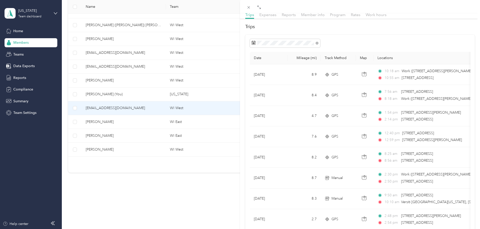
click at [134, 120] on div "[EMAIL_ADDRESS][DOMAIN_NAME] Archive Trips Expenses Reports Member info Program…" at bounding box center [240, 114] width 480 height 229
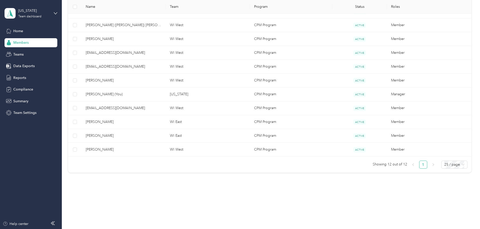
click at [133, 123] on div at bounding box center [240, 114] width 480 height 229
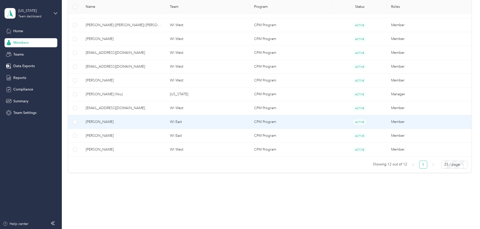
click at [139, 123] on span "[PERSON_NAME]" at bounding box center [124, 122] width 76 height 6
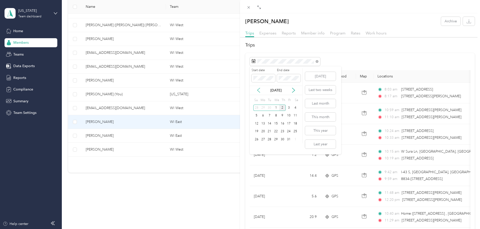
click at [259, 89] on icon at bounding box center [258, 90] width 3 height 5
click at [264, 108] on div "1" at bounding box center [263, 108] width 7 height 6
click at [270, 141] on div "30" at bounding box center [269, 139] width 7 height 6
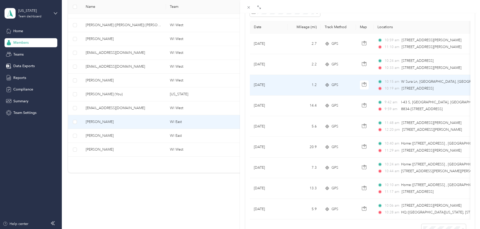
scroll to position [82, 0]
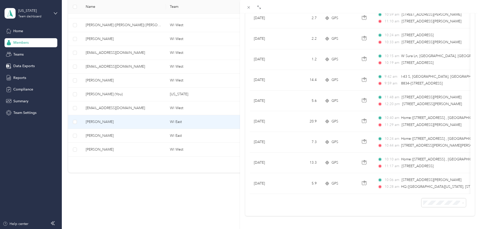
click at [434, 191] on li "100 per load" at bounding box center [440, 189] width 45 height 9
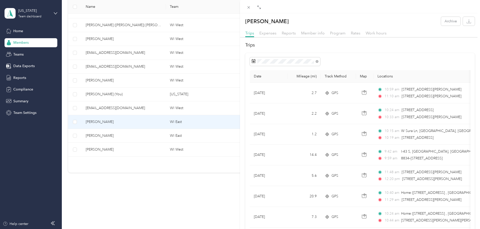
click at [150, 139] on div "[PERSON_NAME] Archive Trips Expenses Reports Member info Program Rates Work hou…" at bounding box center [240, 114] width 480 height 229
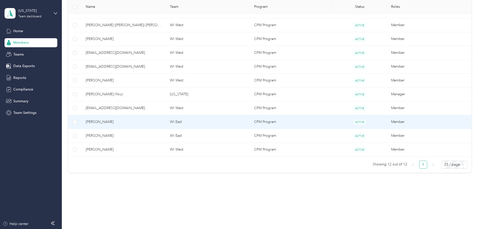
click at [150, 229] on div "Drag to resize Click to close [PERSON_NAME] Archive Trips Expenses Reports Memb…" at bounding box center [239, 229] width 478 height 0
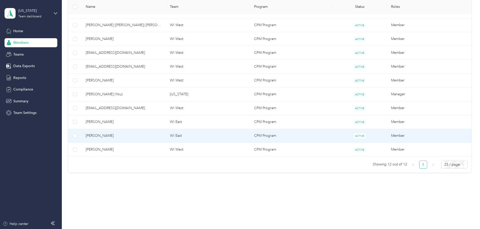
click at [140, 137] on span "[PERSON_NAME]" at bounding box center [124, 136] width 76 height 6
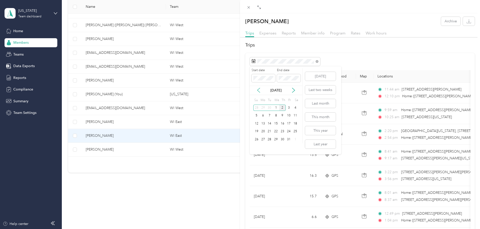
click at [260, 90] on icon at bounding box center [258, 90] width 5 height 5
click at [263, 108] on div "1" at bounding box center [263, 108] width 7 height 6
click at [270, 140] on div "30" at bounding box center [269, 139] width 7 height 6
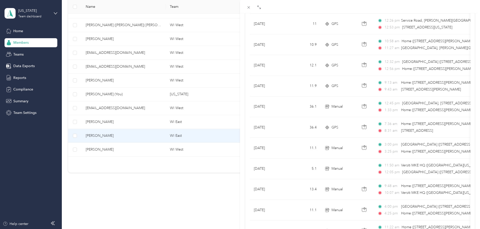
scroll to position [413, 0]
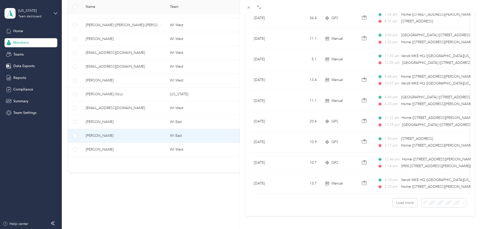
click at [425, 191] on li "100 per load" at bounding box center [440, 189] width 45 height 9
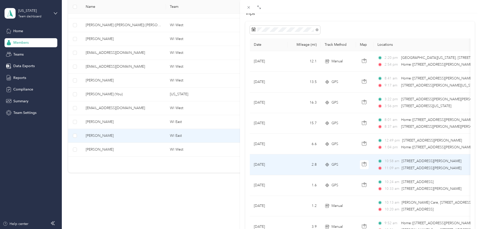
scroll to position [7, 0]
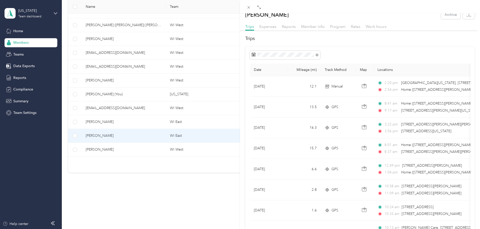
click at [160, 151] on div "[PERSON_NAME] Archive Trips Expenses Reports Member info Program Rates Work hou…" at bounding box center [240, 114] width 480 height 229
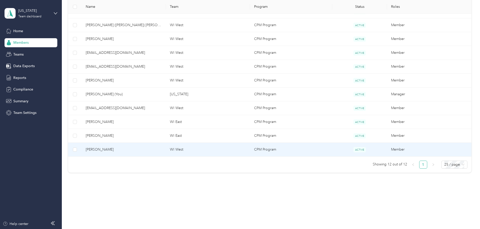
click at [135, 151] on span "[PERSON_NAME]" at bounding box center [124, 150] width 76 height 6
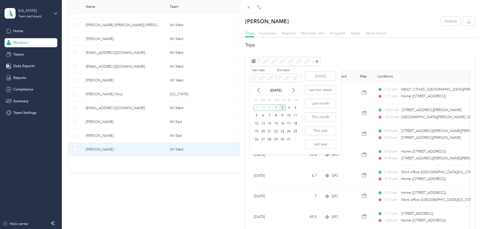
click at [259, 95] on div "[DATE]" at bounding box center [276, 90] width 53 height 9
click at [258, 90] on icon at bounding box center [258, 90] width 5 height 5
click at [263, 108] on div "1" at bounding box center [263, 108] width 7 height 6
click at [270, 140] on div "30" at bounding box center [269, 139] width 7 height 6
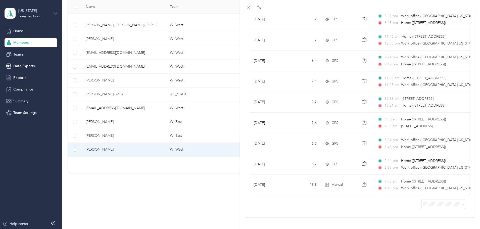
scroll to position [310, 0]
click at [427, 188] on span "100 per load" at bounding box center [431, 189] width 21 height 4
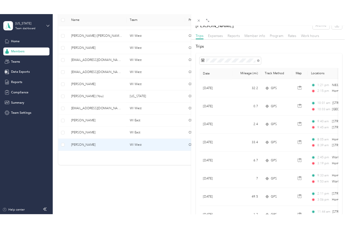
scroll to position [144, 0]
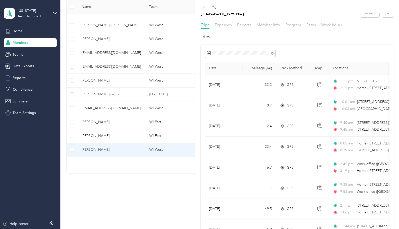
click at [126, 195] on div "[PERSON_NAME] Archive Trips Expenses Reports Member info Program Rates Work hou…" at bounding box center [199, 114] width 399 height 229
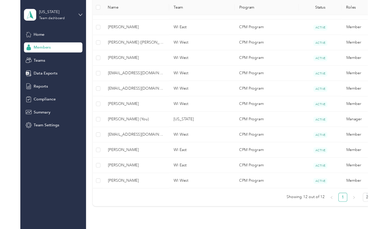
scroll to position [157, 0]
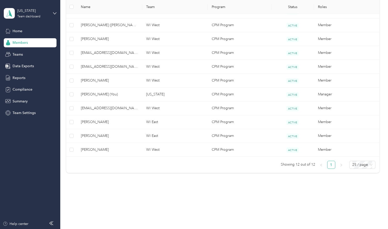
click at [107, 204] on div "Members All Members 28 Onboarding 0 NEW Securely sync your HR system with Everl…" at bounding box center [223, 23] width 326 height 361
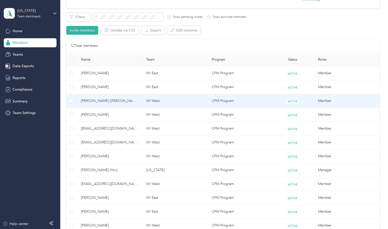
scroll to position [81, 0]
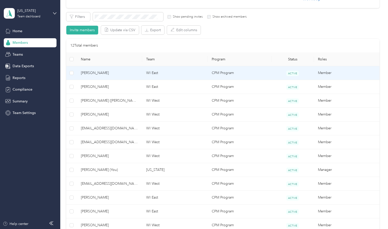
click at [99, 76] on span "[PERSON_NAME]" at bounding box center [109, 73] width 57 height 6
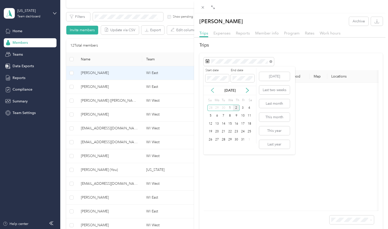
click at [214, 91] on icon at bounding box center [212, 90] width 5 height 5
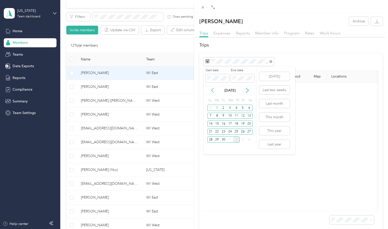
click at [213, 91] on icon at bounding box center [212, 90] width 5 height 5
click at [241, 109] on div "1" at bounding box center [243, 108] width 7 height 6
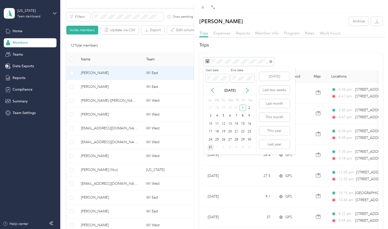
click at [210, 147] on div "31" at bounding box center [211, 147] width 7 height 6
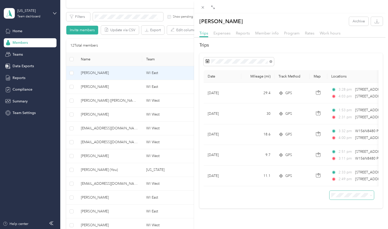
click at [339, 199] on span at bounding box center [352, 195] width 45 height 9
click at [343, 191] on li "100 per load" at bounding box center [348, 189] width 45 height 9
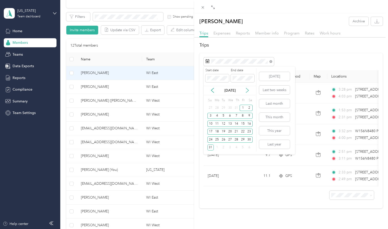
click at [247, 88] on icon at bounding box center [247, 90] width 5 height 5
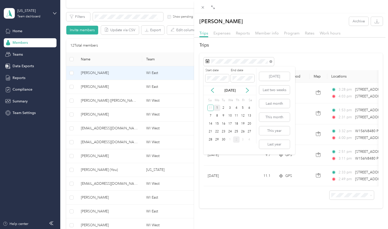
click at [218, 108] on div "1" at bounding box center [217, 108] width 7 height 6
click at [224, 141] on div "30" at bounding box center [224, 139] width 7 height 6
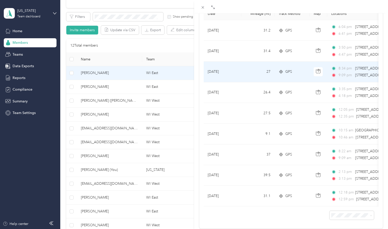
scroll to position [83, 0]
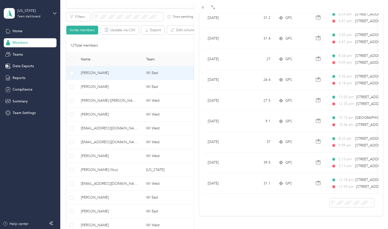
click at [124, 55] on div "[PERSON_NAME] Archive Trips Expenses Reports Member info Program Rates Work hou…" at bounding box center [194, 114] width 388 height 229
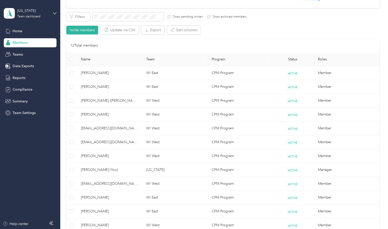
scroll to position [25, 0]
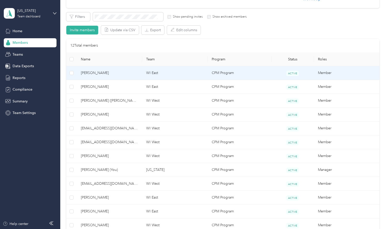
click at [115, 73] on span "[PERSON_NAME]" at bounding box center [109, 73] width 57 height 6
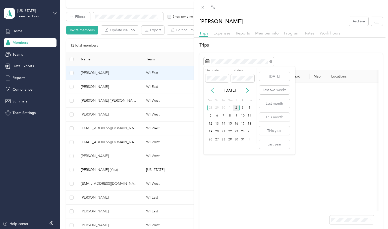
click at [212, 91] on icon at bounding box center [212, 90] width 5 height 5
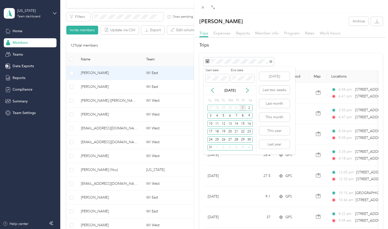
click at [243, 108] on div "1" at bounding box center [243, 108] width 7 height 6
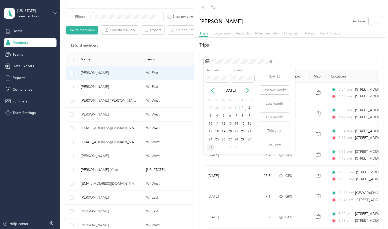
click at [212, 149] on div "31" at bounding box center [211, 147] width 7 height 6
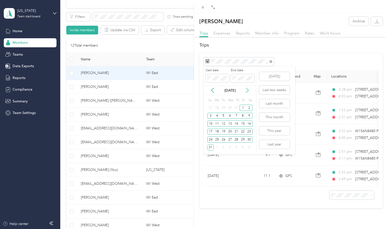
click at [246, 91] on icon at bounding box center [247, 90] width 5 height 5
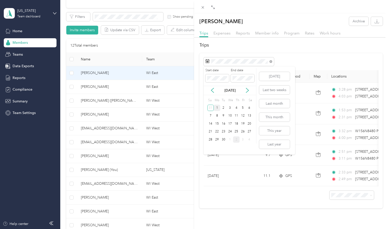
click at [219, 108] on div "1" at bounding box center [217, 108] width 7 height 6
click at [223, 139] on div "30" at bounding box center [224, 139] width 7 height 6
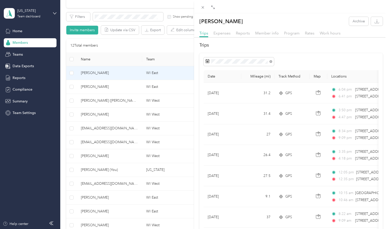
click at [36, 135] on div "[PERSON_NAME] Archive Trips Expenses Reports Member info Program Rates Work hou…" at bounding box center [194, 114] width 388 height 229
